Goal: Task Accomplishment & Management: Use online tool/utility

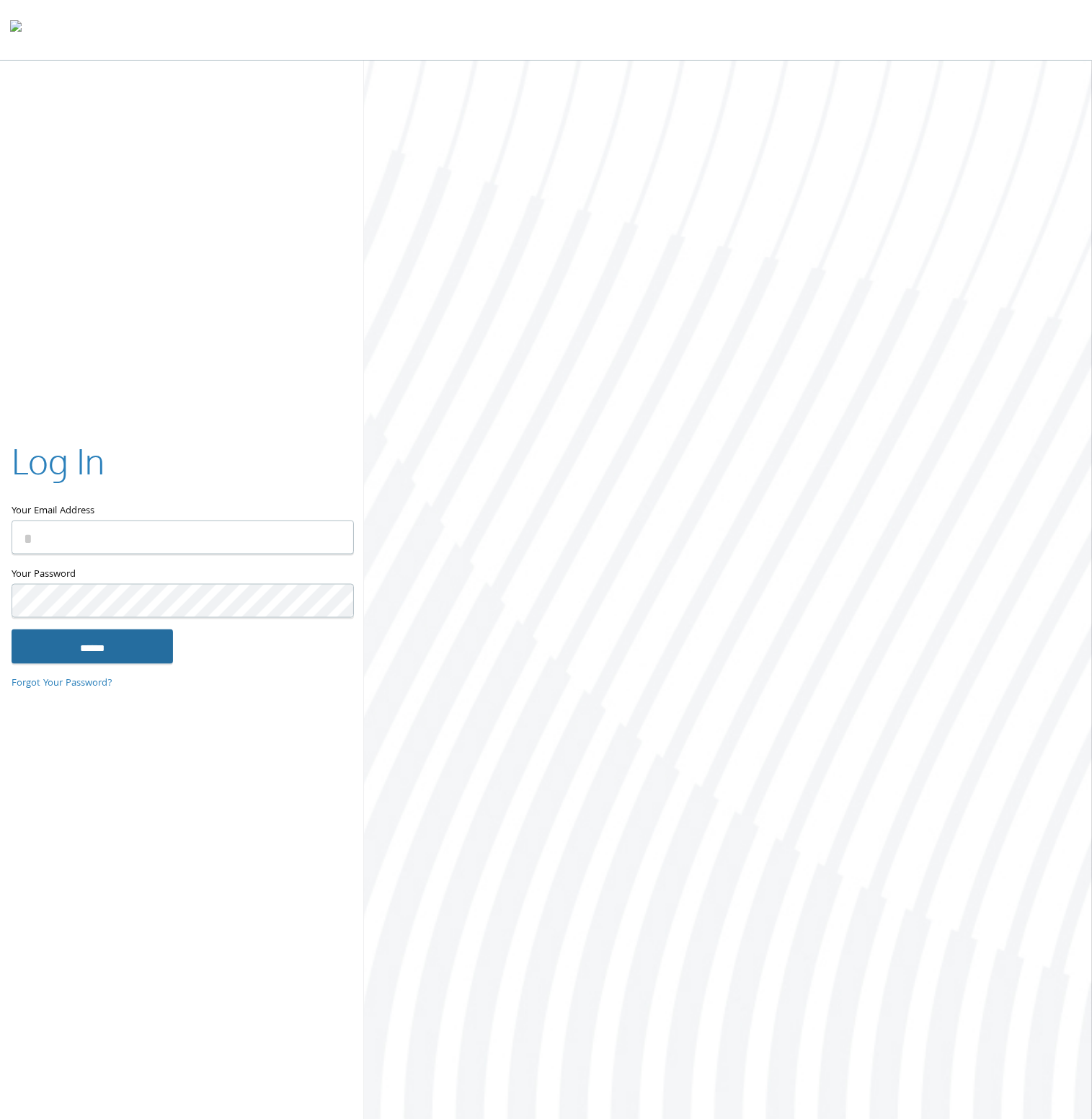
type input "**********"
click at [108, 653] on input "******" at bounding box center [92, 646] width 161 height 35
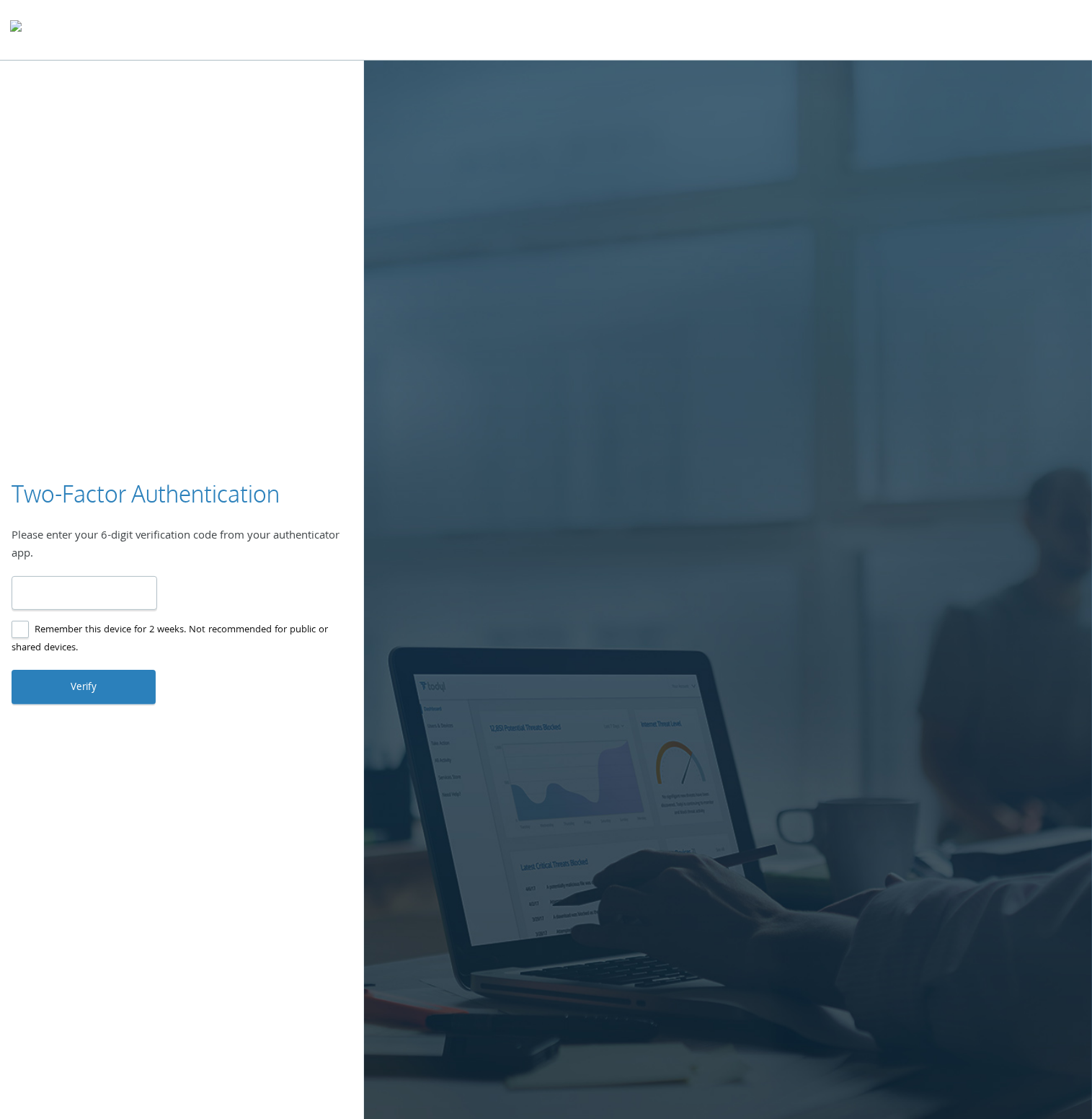
type input "******"
